Goal: Information Seeking & Learning: Learn about a topic

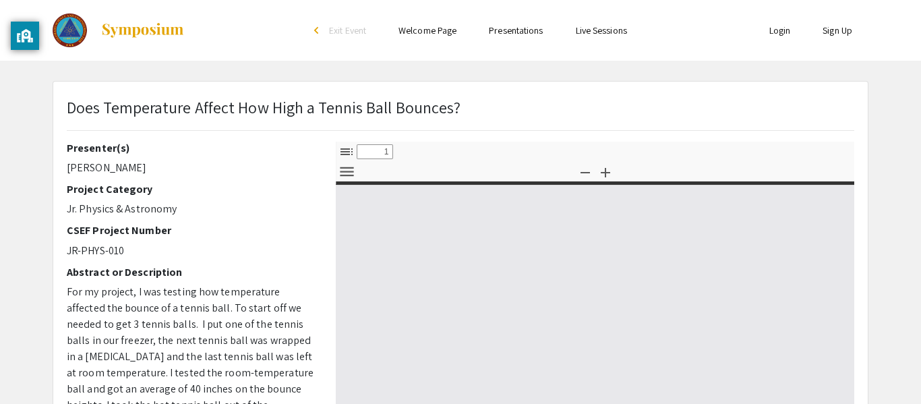
select select "custom"
type input "0"
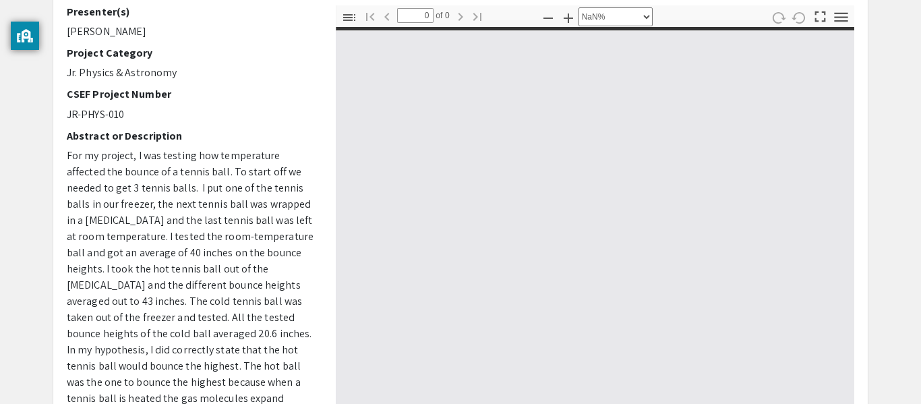
scroll to position [159, 0]
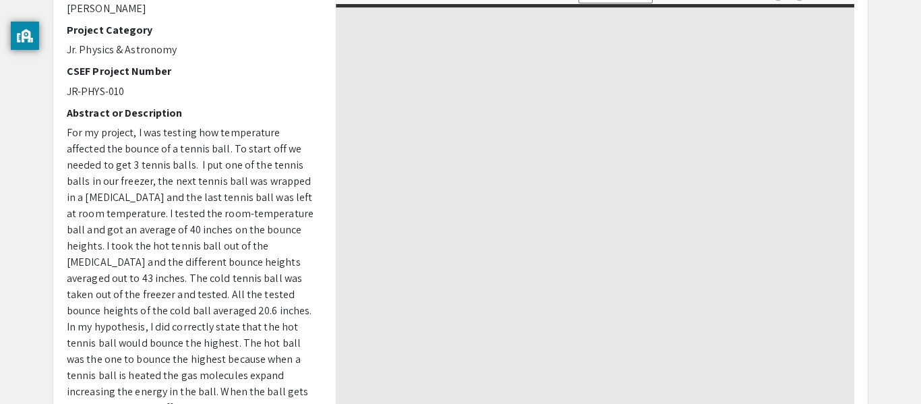
select select "auto"
type input "1"
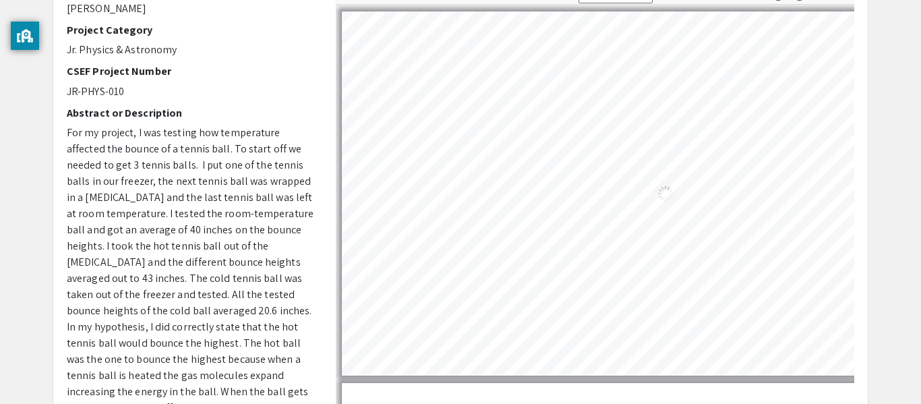
select select "auto"
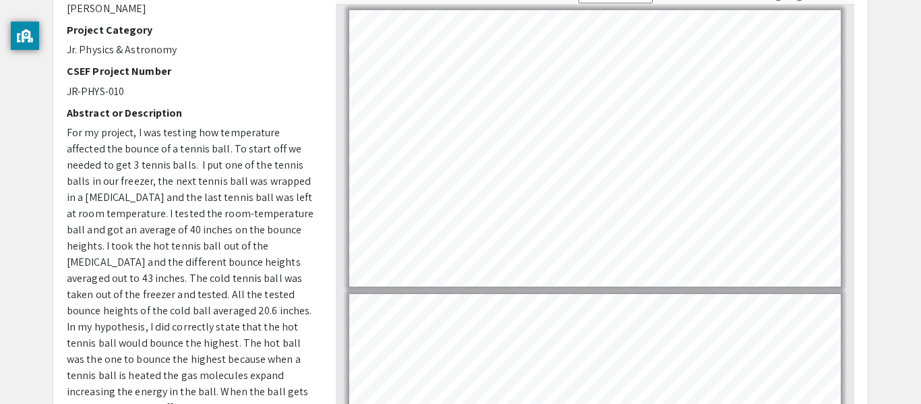
scroll to position [197, 0]
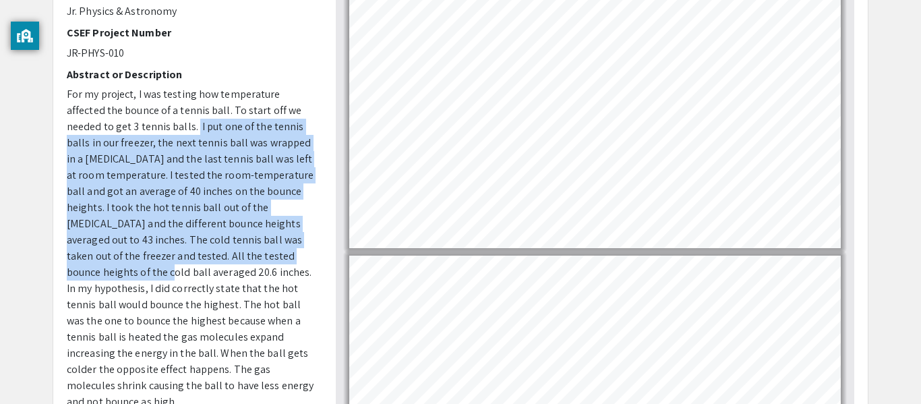
drag, startPoint x: 145, startPoint y: 126, endPoint x: 292, endPoint y: 266, distance: 202.6
click at [292, 266] on span "For my project, I was testing how temperature affected the bounce of a tennis b…" at bounding box center [190, 248] width 247 height 322
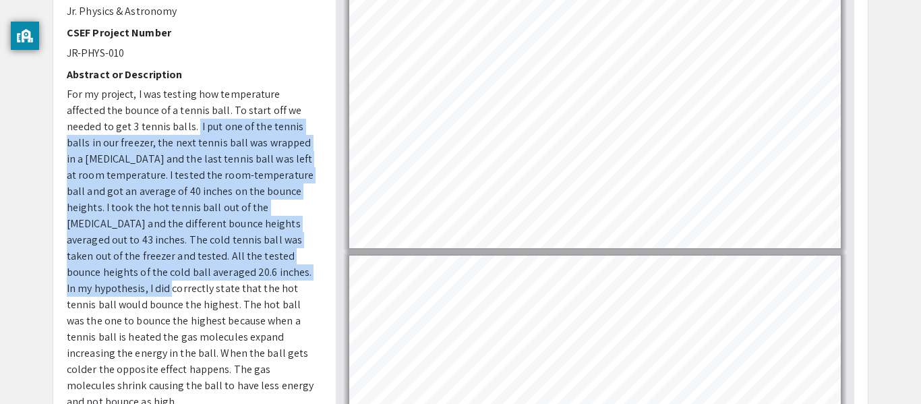
click at [148, 128] on span "For my project, I was testing how temperature affected the bounce of a tennis b…" at bounding box center [190, 248] width 247 height 322
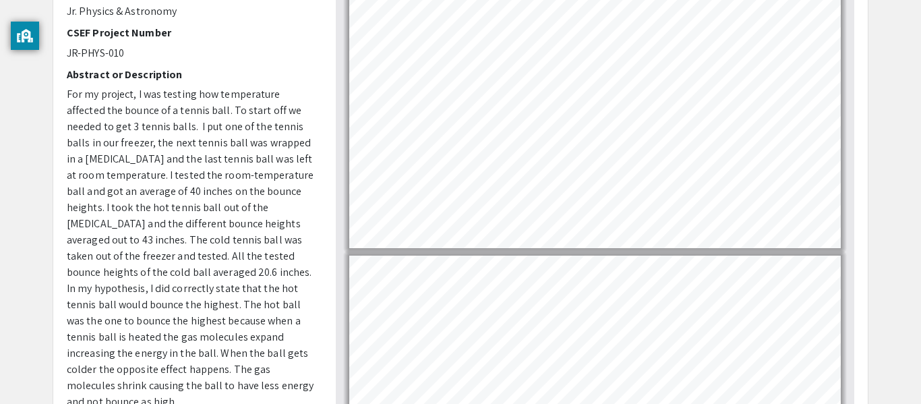
drag, startPoint x: 150, startPoint y: 127, endPoint x: 178, endPoint y: 254, distance: 129.7
click at [178, 254] on span "For my project, I was testing how temperature affected the bounce of a tennis b…" at bounding box center [190, 248] width 247 height 322
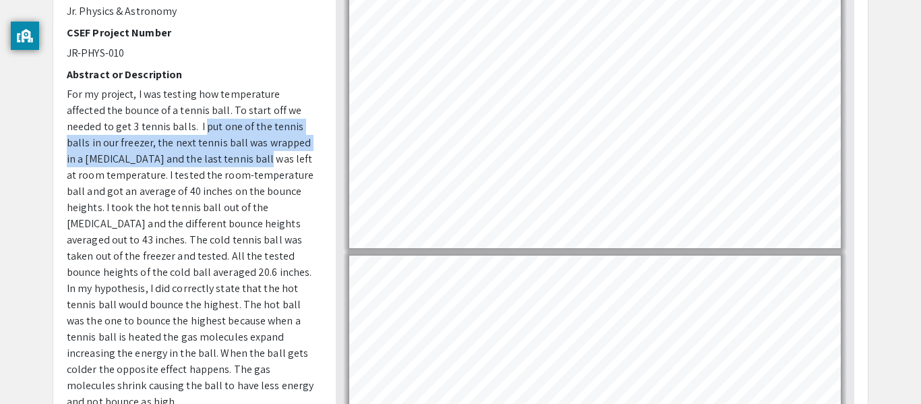
drag, startPoint x: 151, startPoint y: 123, endPoint x: 194, endPoint y: 158, distance: 55.6
click at [194, 158] on span "For my project, I was testing how temperature affected the bounce of a tennis b…" at bounding box center [190, 248] width 247 height 322
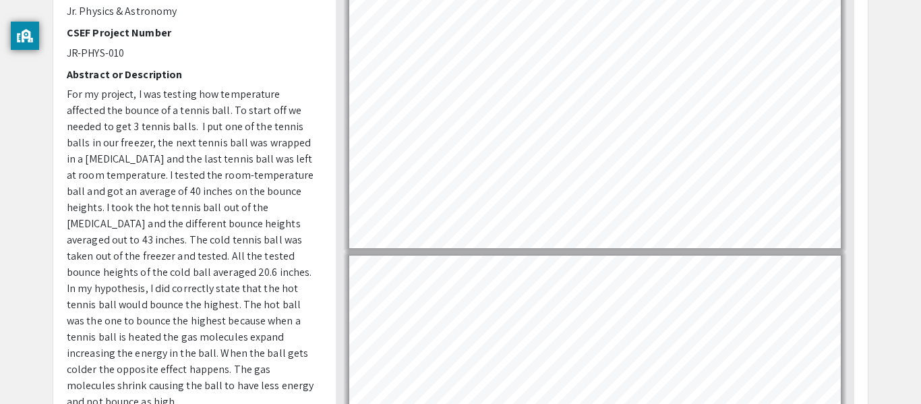
click at [146, 127] on span "For my project, I was testing how temperature affected the bounce of a tennis b…" at bounding box center [190, 248] width 247 height 322
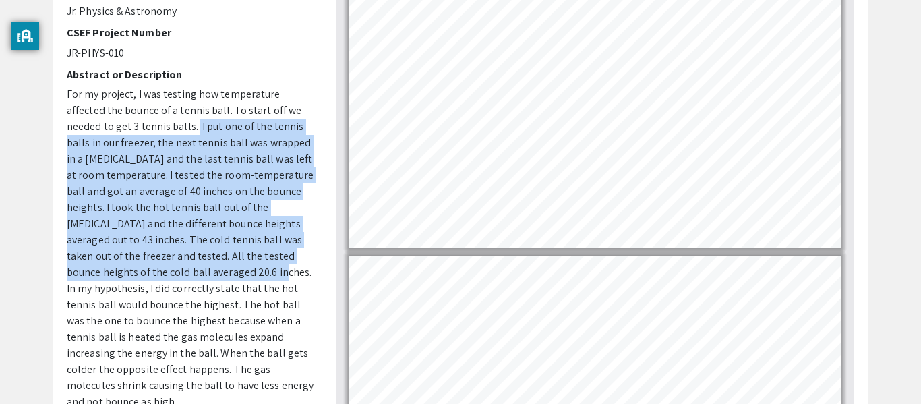
drag, startPoint x: 146, startPoint y: 126, endPoint x: 164, endPoint y: 272, distance: 146.7
click at [164, 272] on span "For my project, I was testing how temperature affected the bounce of a tennis b…" at bounding box center [190, 248] width 247 height 322
copy span "I put one of the tennis balls in our freezer, the next tennis ball was wrapped …"
click at [210, 63] on div "Presenter(s) [PERSON_NAME] Project Category Jr. Physics & Astronomy CSEF Projec…" at bounding box center [191, 180] width 249 height 472
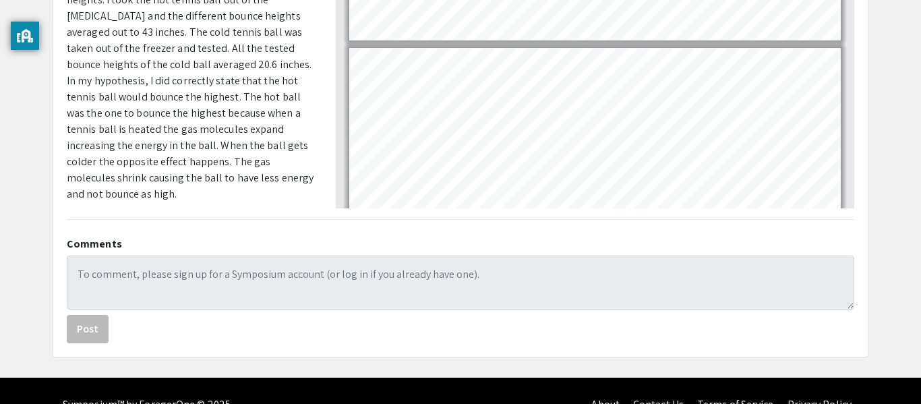
scroll to position [406, 0]
